Goal: Navigation & Orientation: Find specific page/section

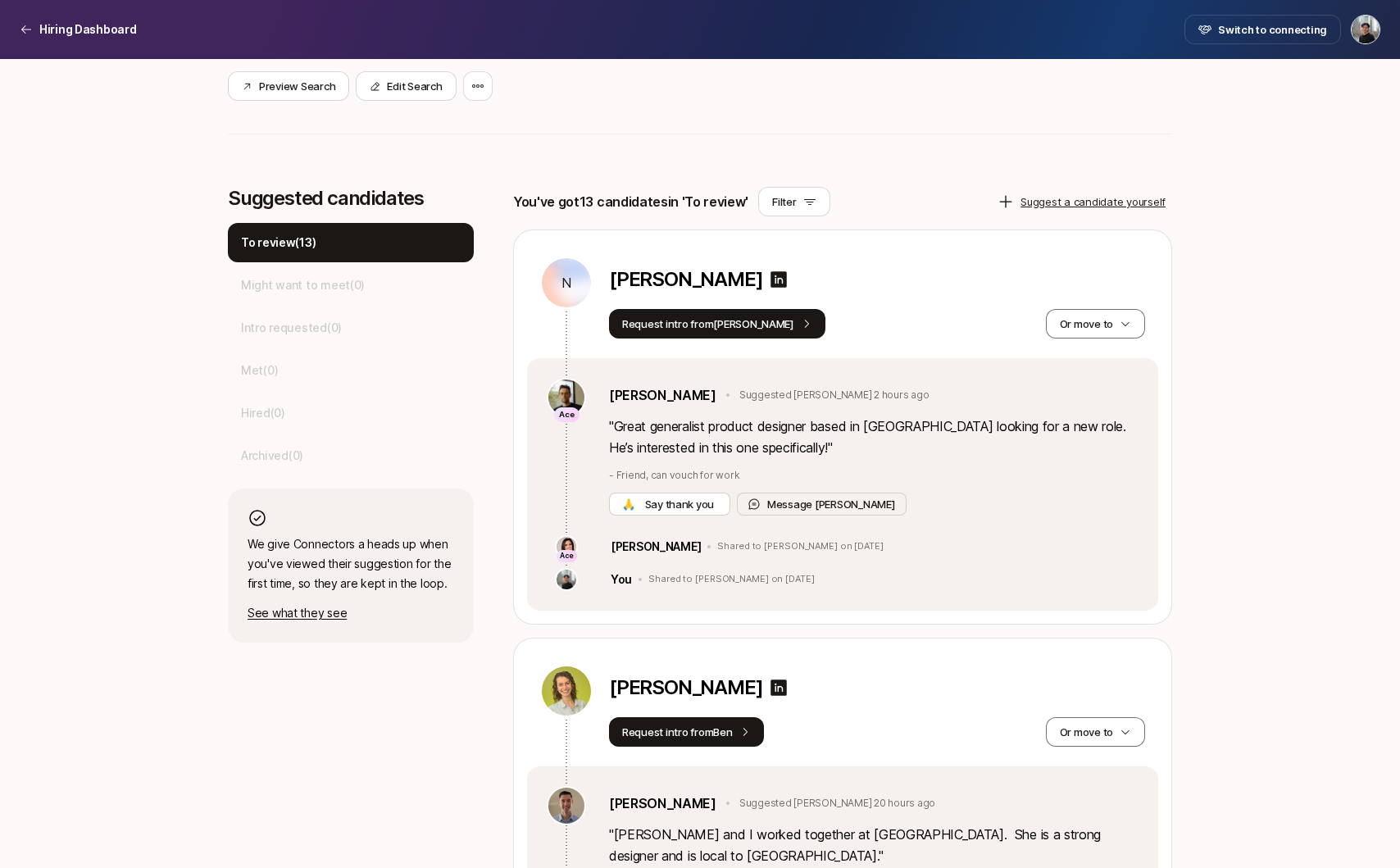
scroll to position [384, 0]
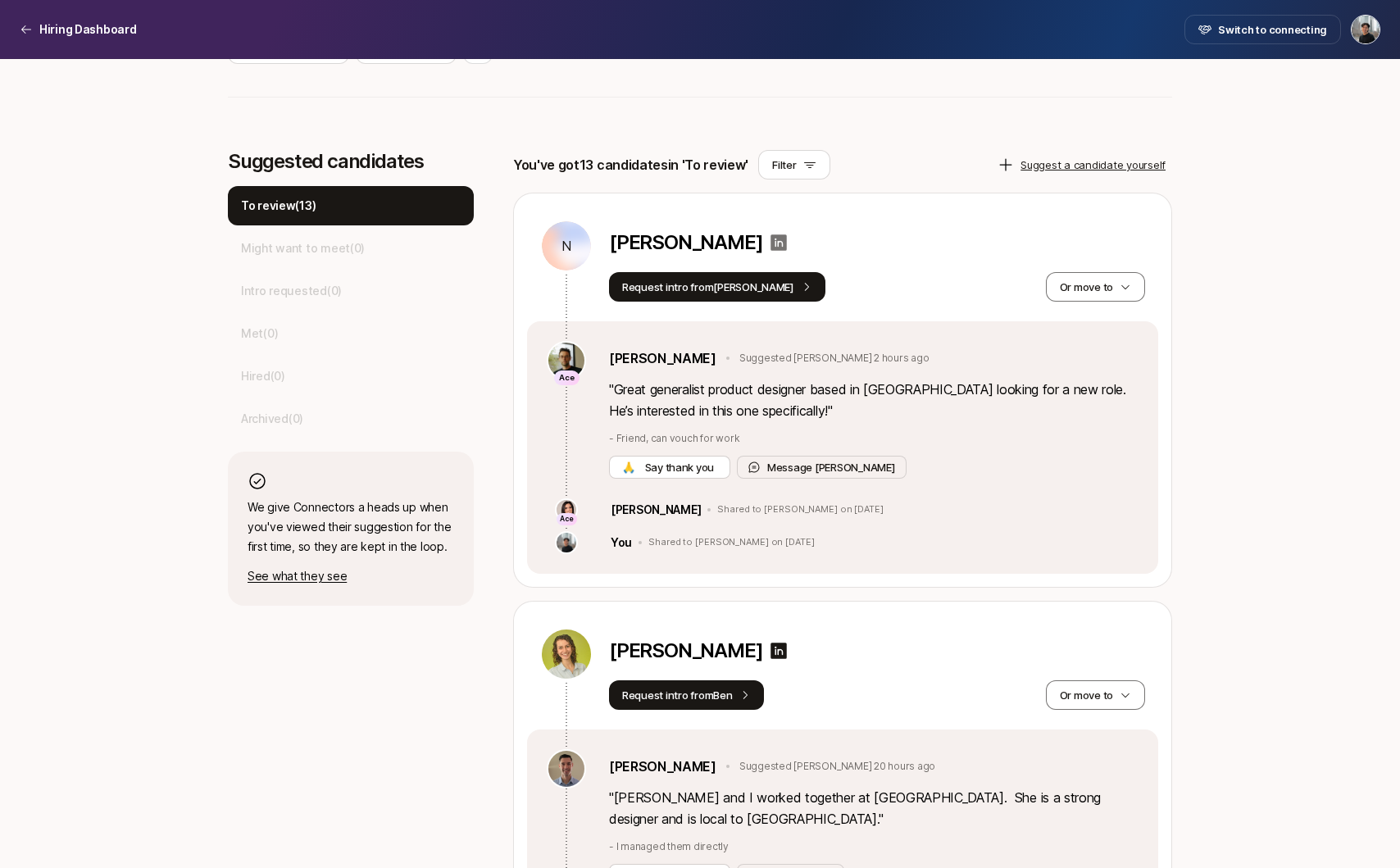
click at [789, 244] on icon at bounding box center [778, 242] width 20 height 20
click at [88, 24] on p "Hiring Dashboard" at bounding box center [88, 29] width 97 height 20
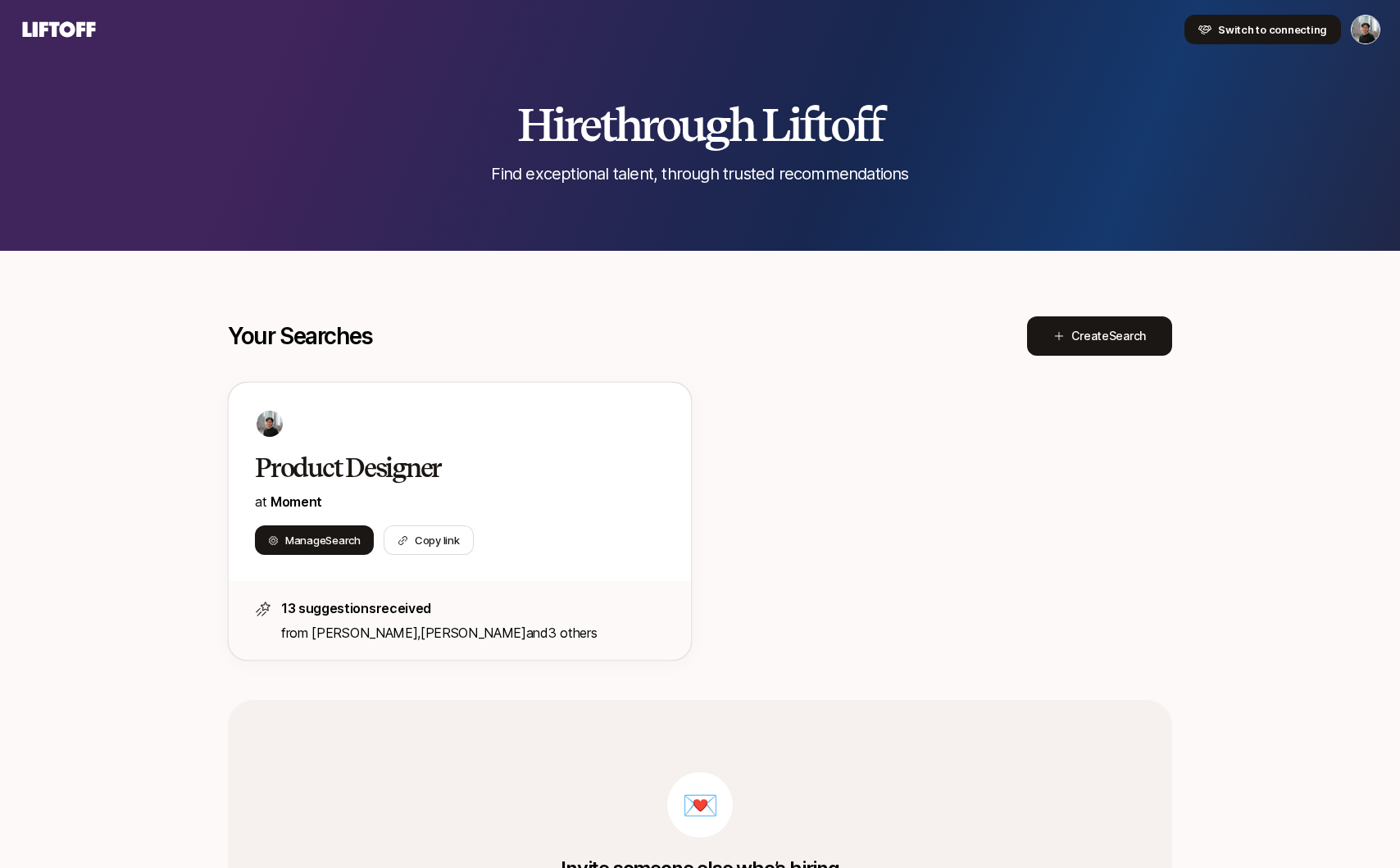
click at [1305, 40] on button "Switch to connecting" at bounding box center [1263, 29] width 157 height 29
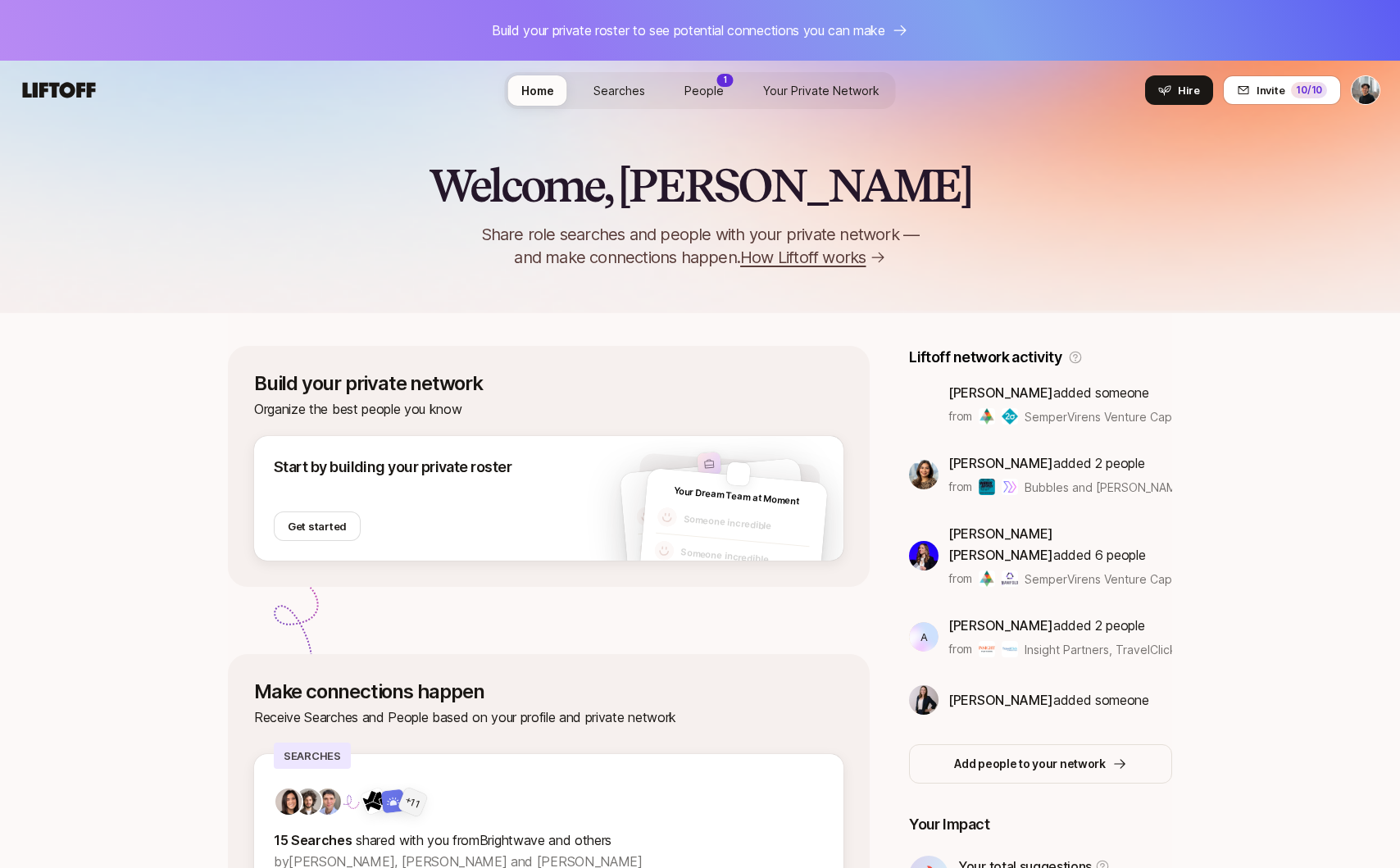
click at [715, 105] on link "People 1" at bounding box center [704, 90] width 65 height 30
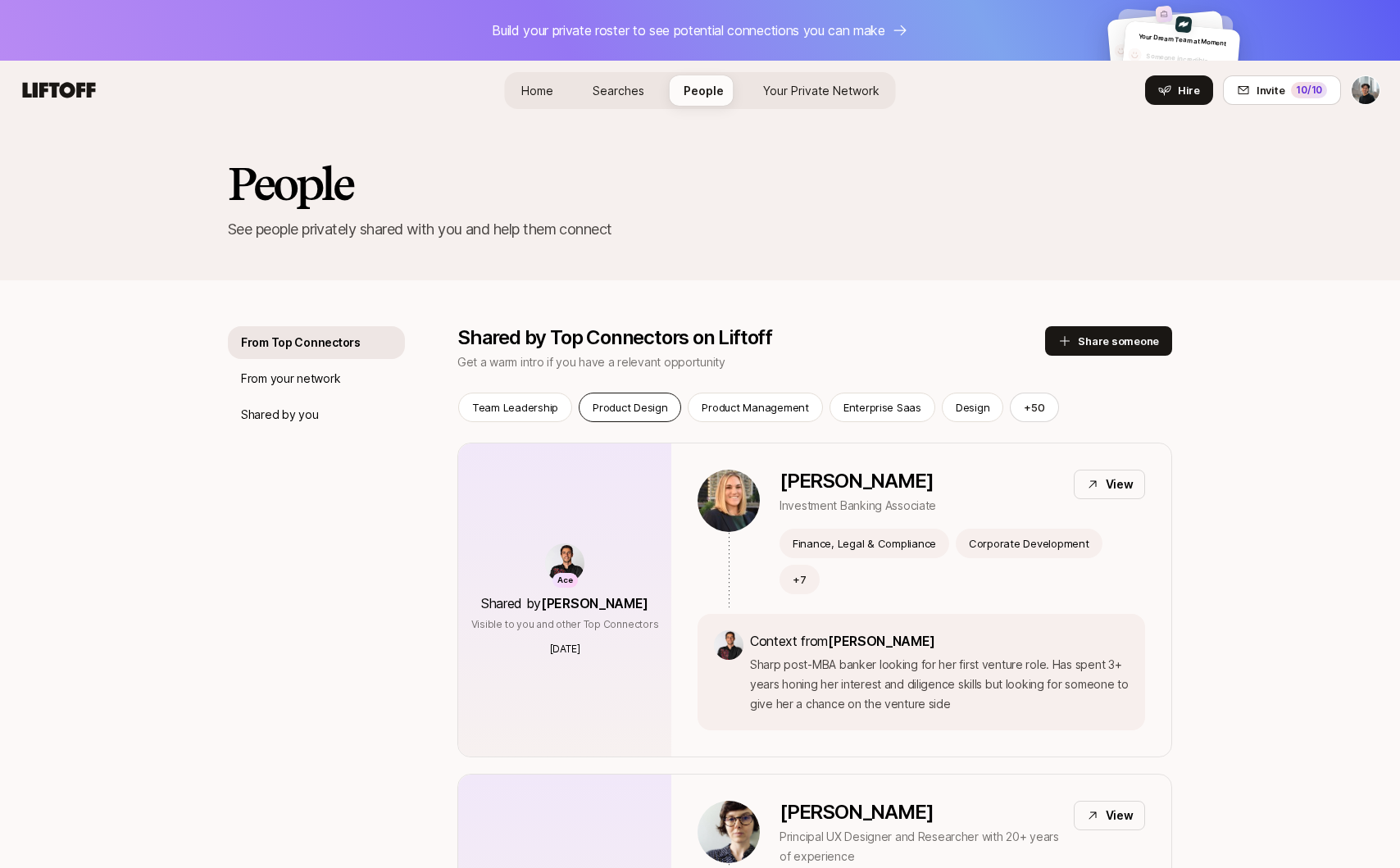
click at [627, 410] on p "Product Design" at bounding box center [629, 407] width 75 height 16
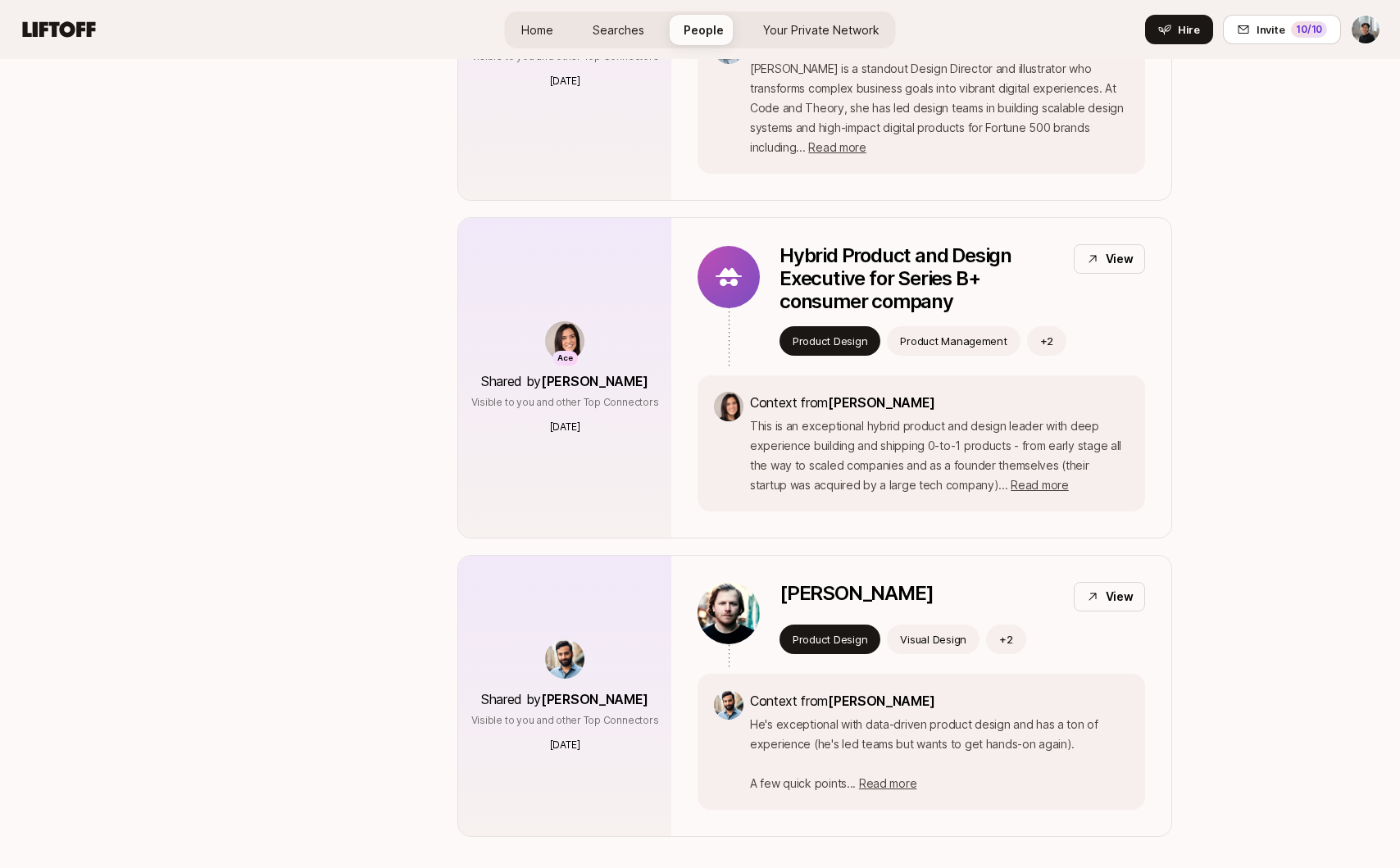
scroll to position [1923, 0]
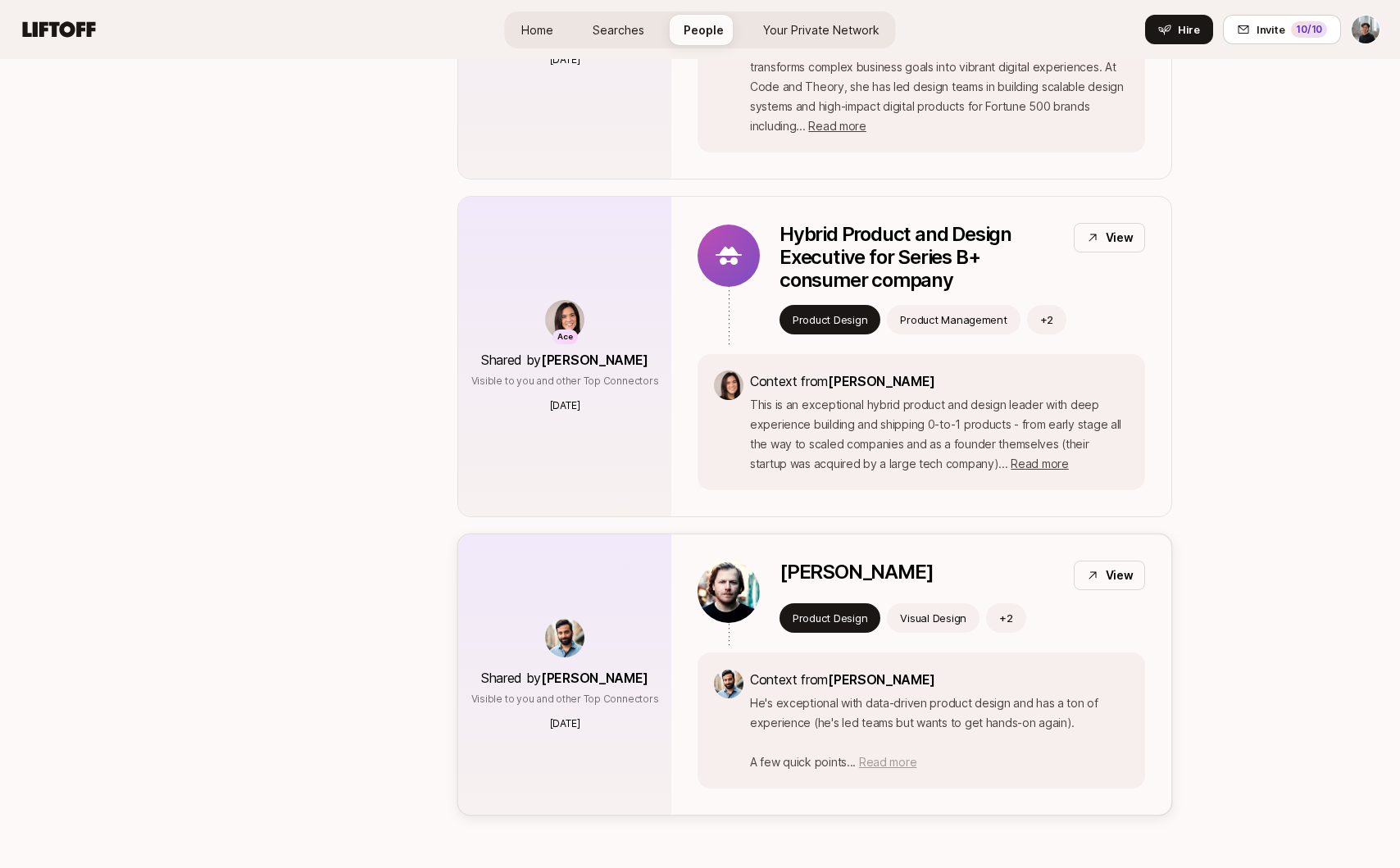
click at [886, 755] on span "Read more" at bounding box center [888, 762] width 58 height 14
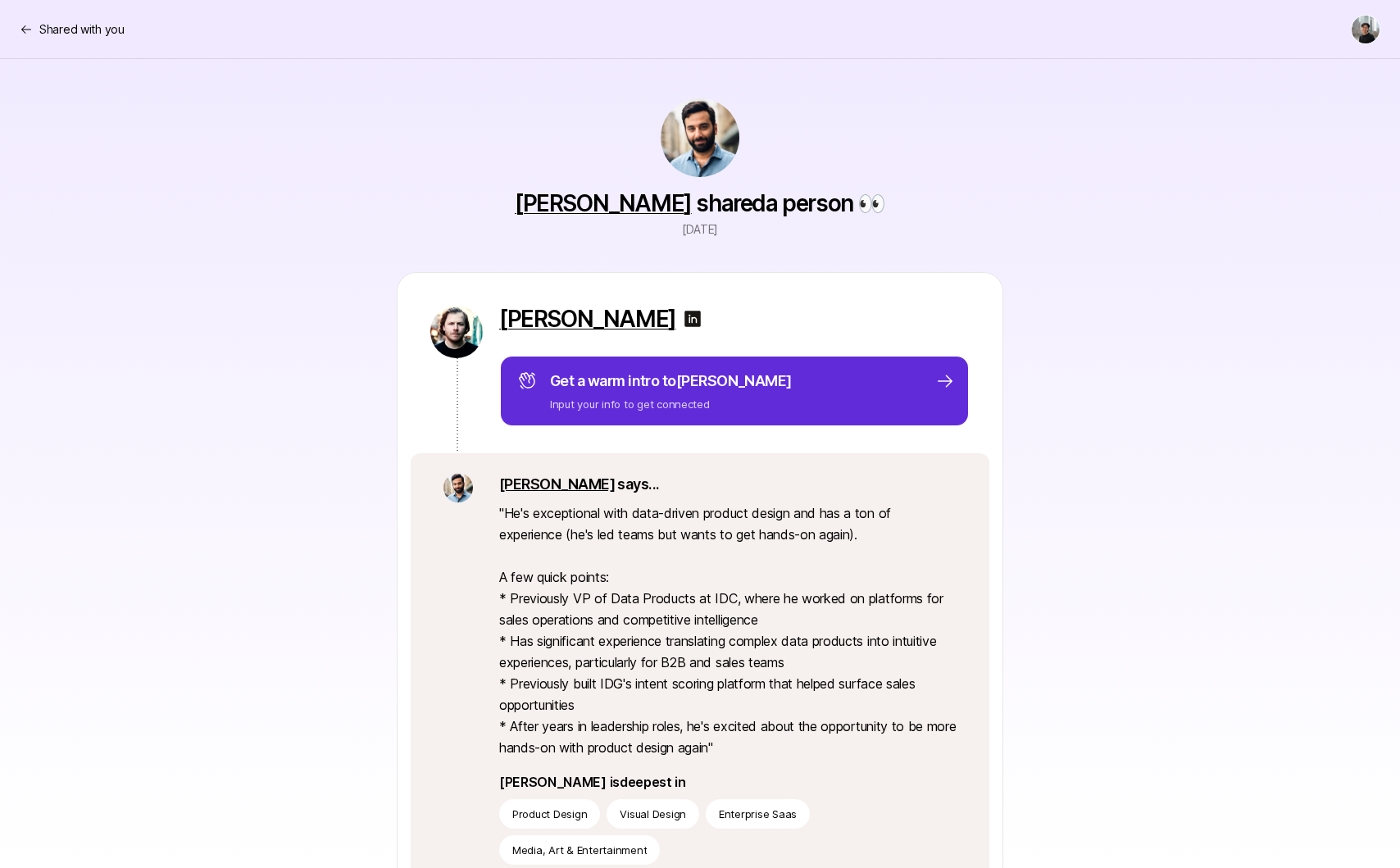
scroll to position [65, 0]
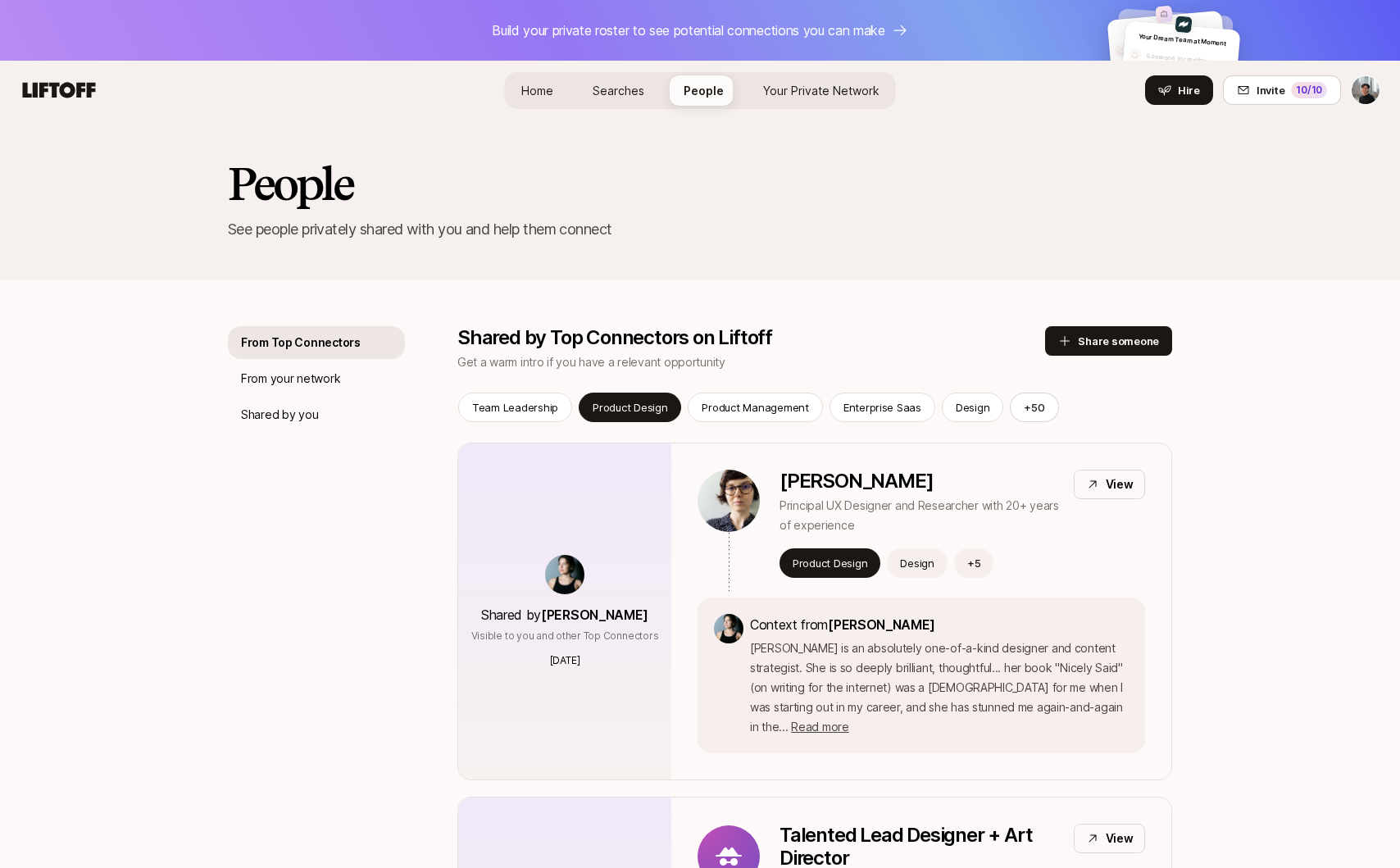
click at [634, 101] on link "Searches" at bounding box center [618, 90] width 77 height 30
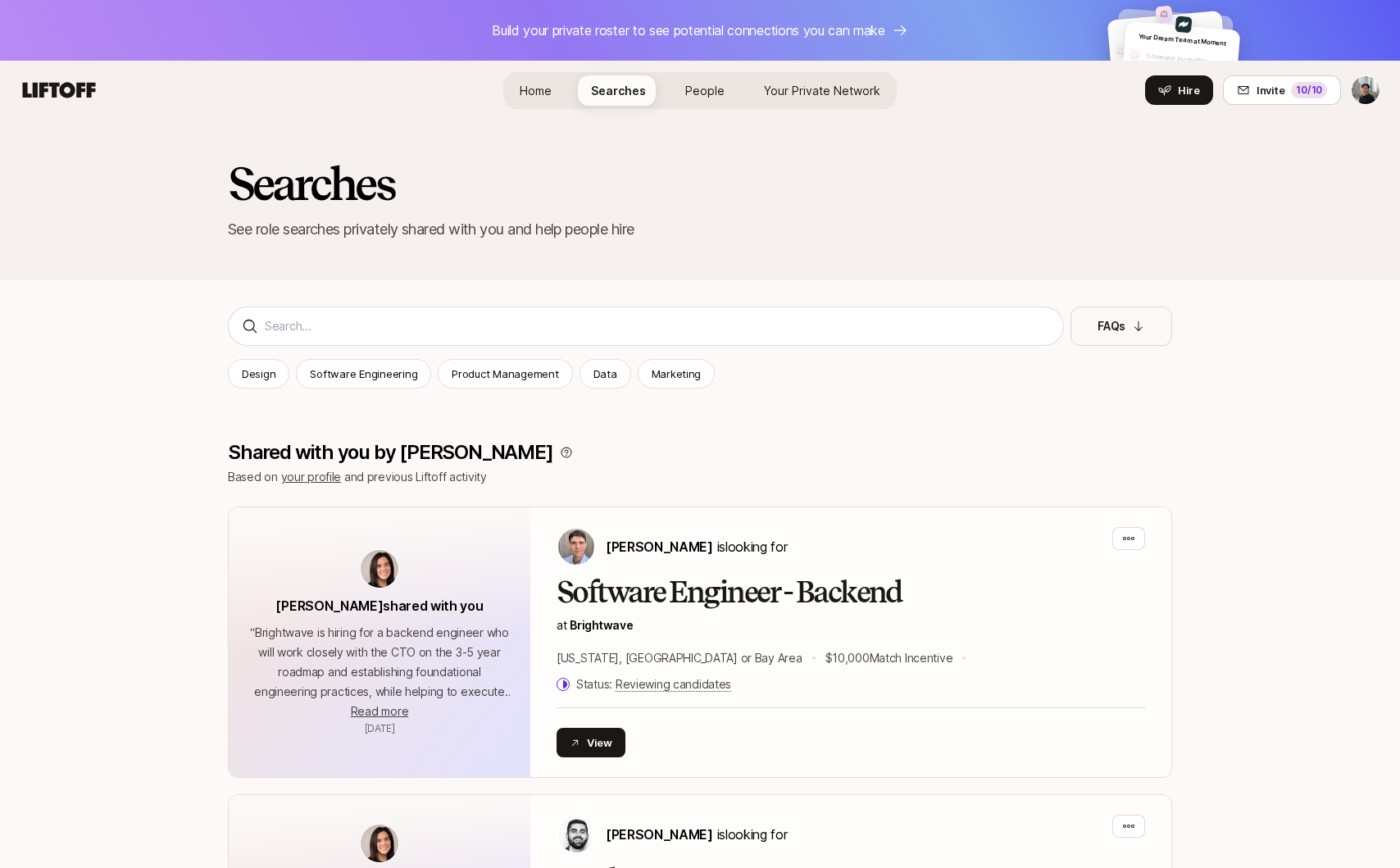
click at [824, 84] on span "Your Private Network" at bounding box center [822, 90] width 116 height 17
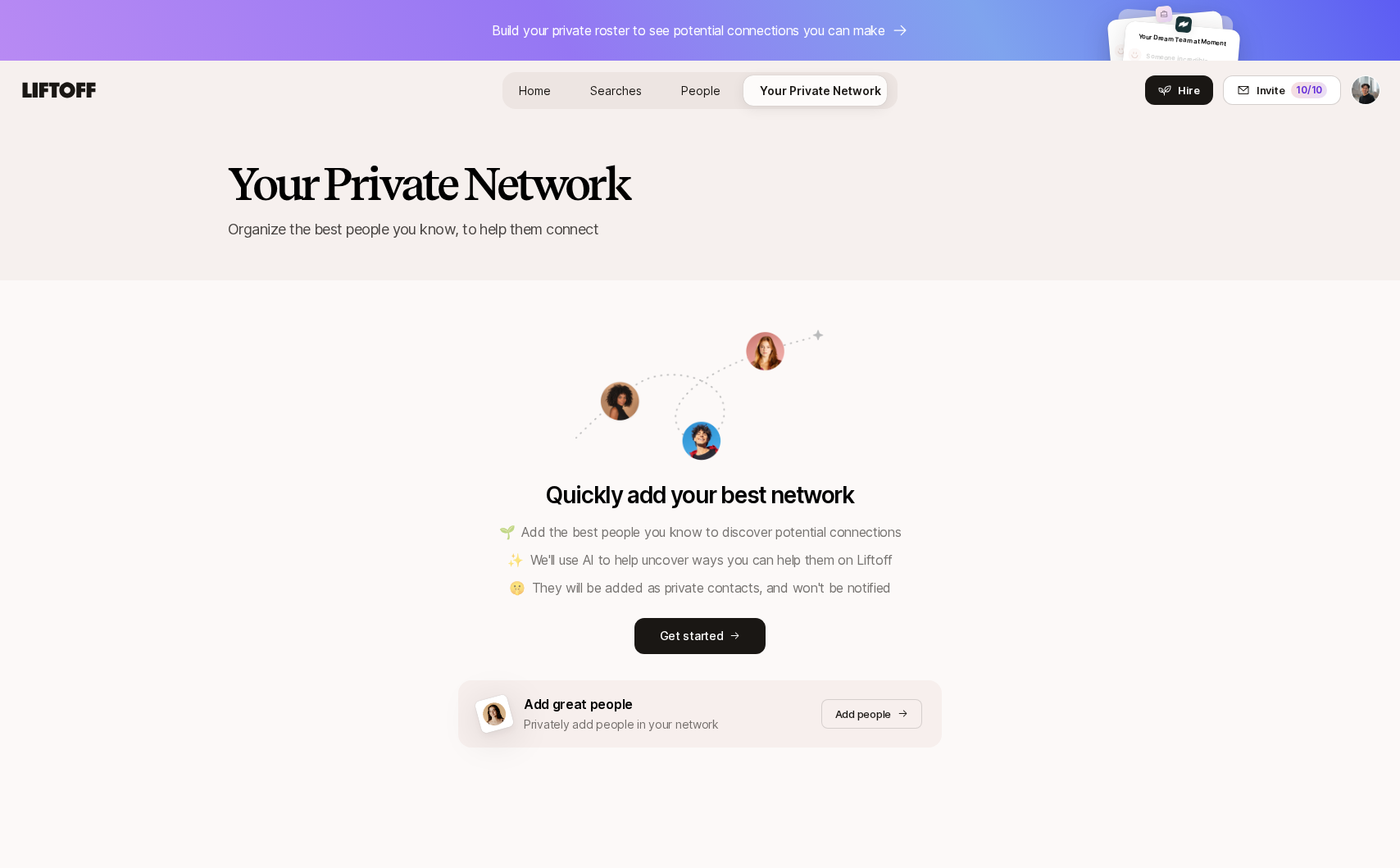
click at [667, 90] on div "Home Searches People Your Private Network Hire" at bounding box center [700, 90] width 395 height 37
click at [627, 92] on span "Searches" at bounding box center [616, 90] width 52 height 17
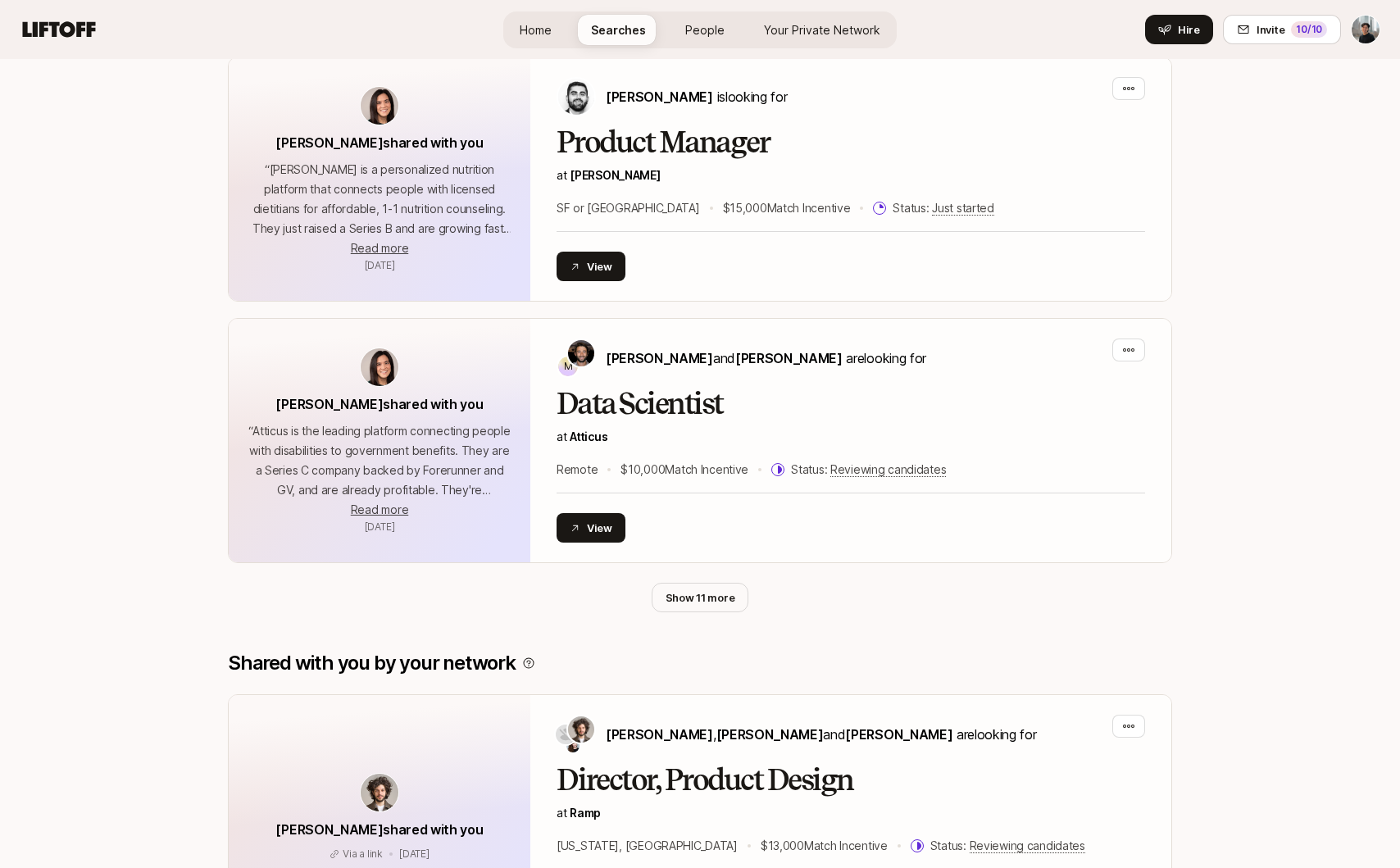
scroll to position [743, 0]
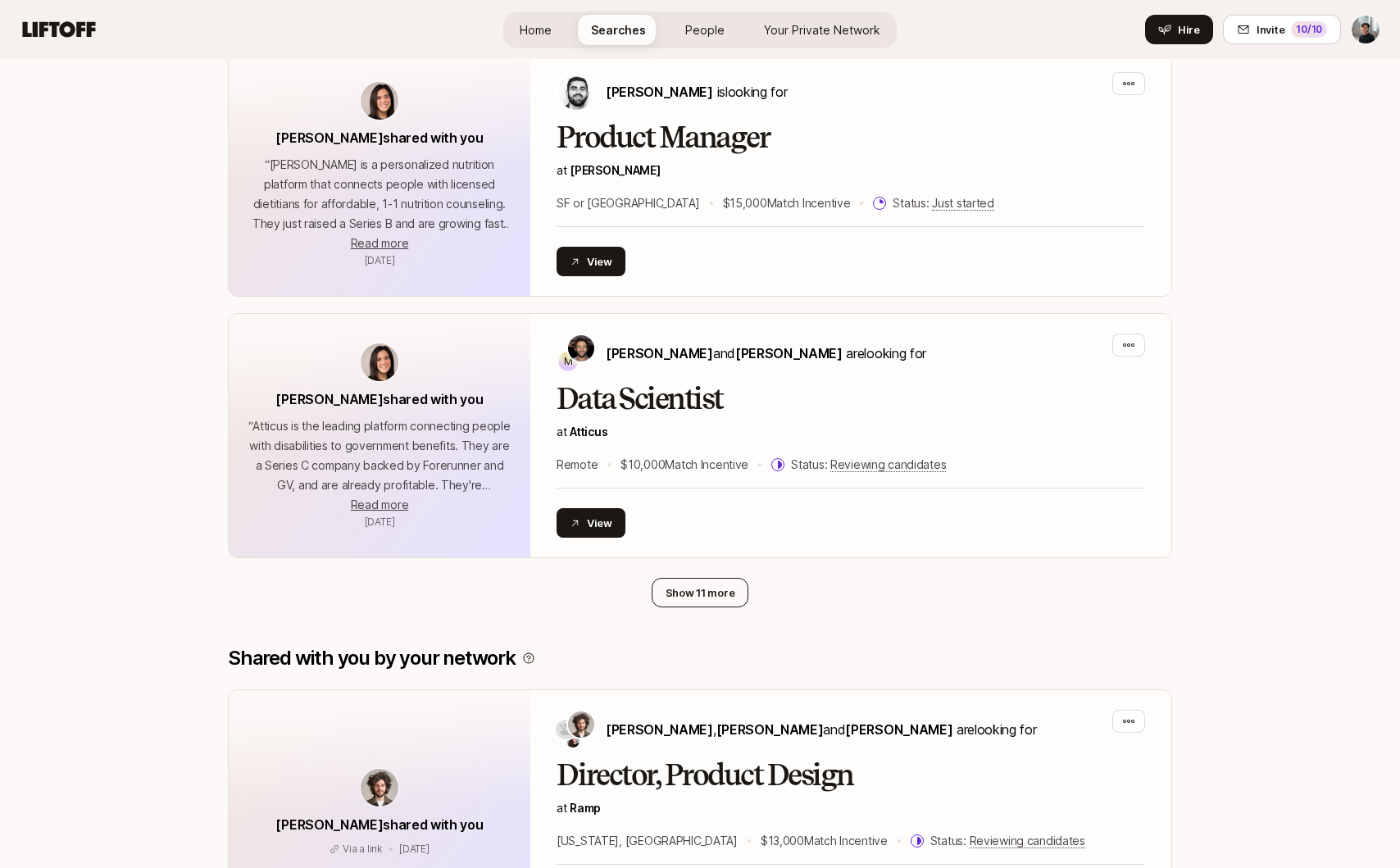
click at [716, 578] on button "Show 11 more" at bounding box center [700, 592] width 97 height 29
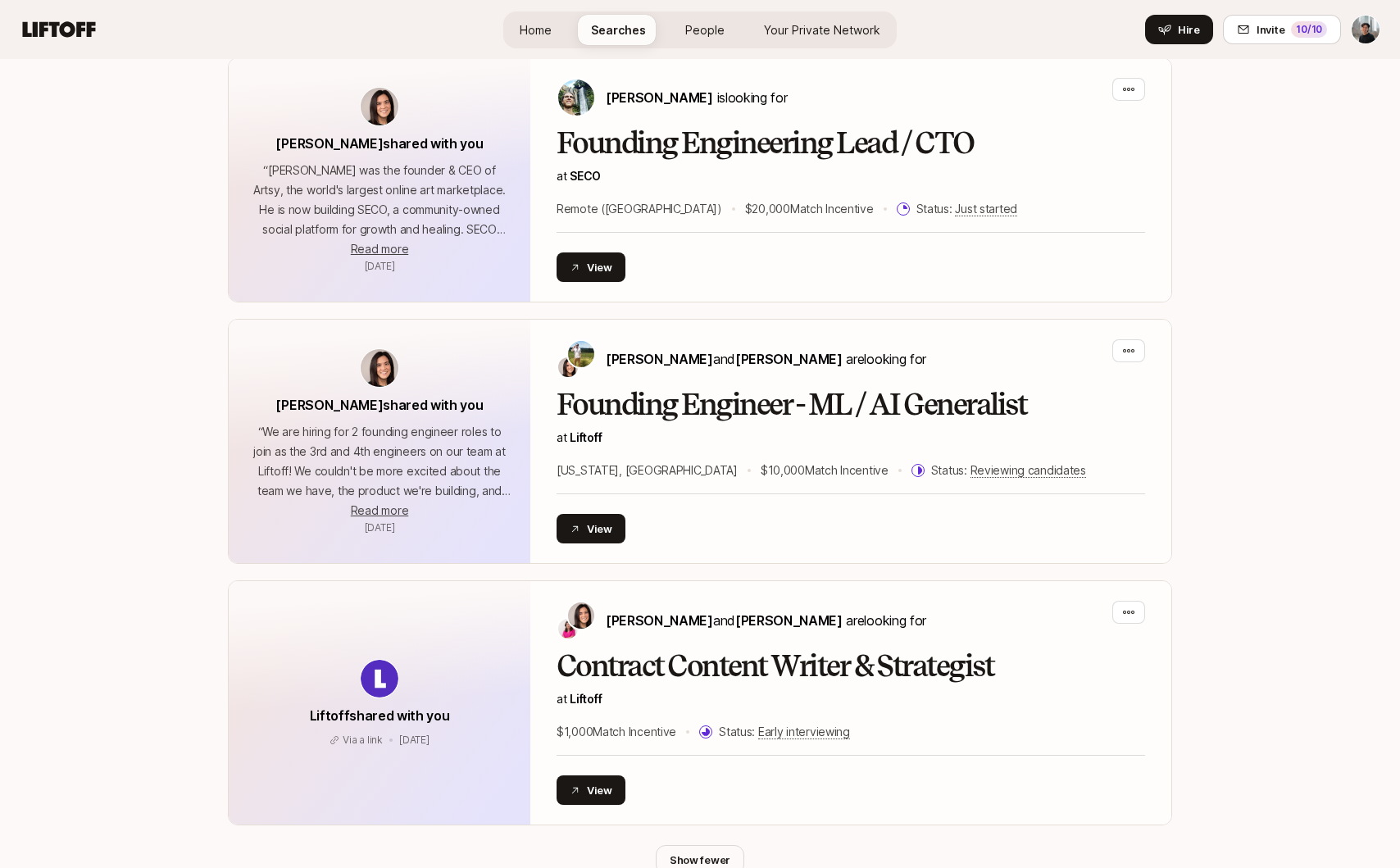
scroll to position [3340, 0]
